Goal: Navigation & Orientation: Find specific page/section

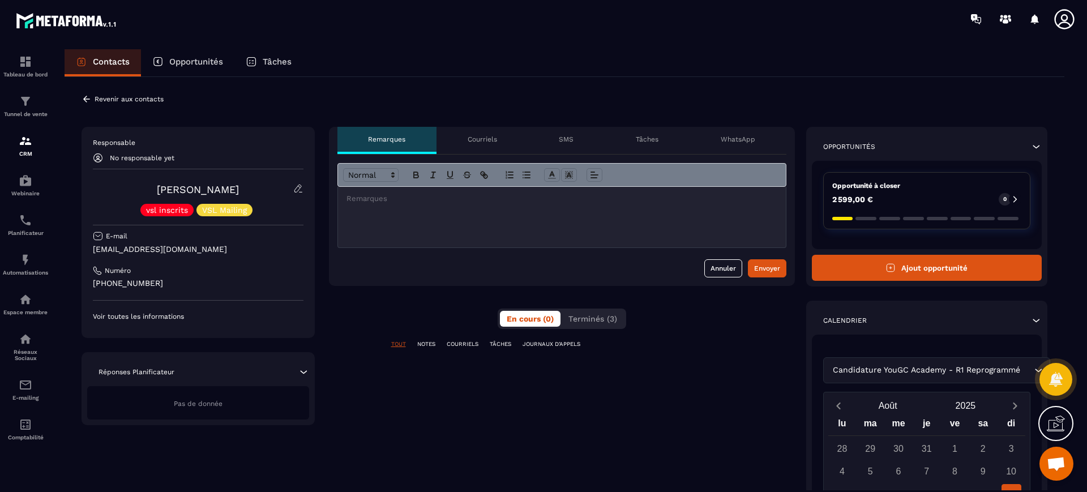
click at [303, 372] on icon at bounding box center [303, 371] width 11 height 11
click at [87, 99] on icon at bounding box center [86, 99] width 7 height 6
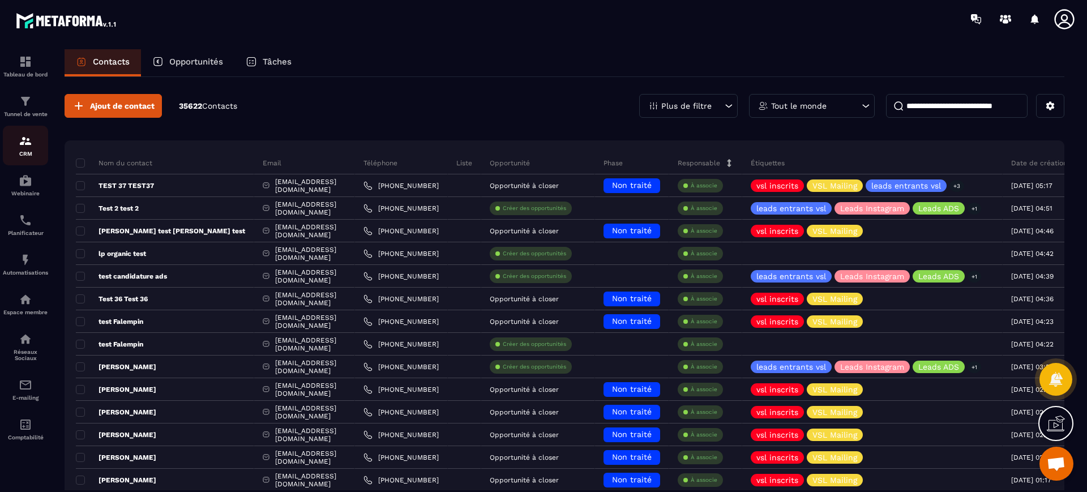
click at [35, 143] on div "CRM" at bounding box center [25, 145] width 45 height 23
